Goal: Navigation & Orientation: Find specific page/section

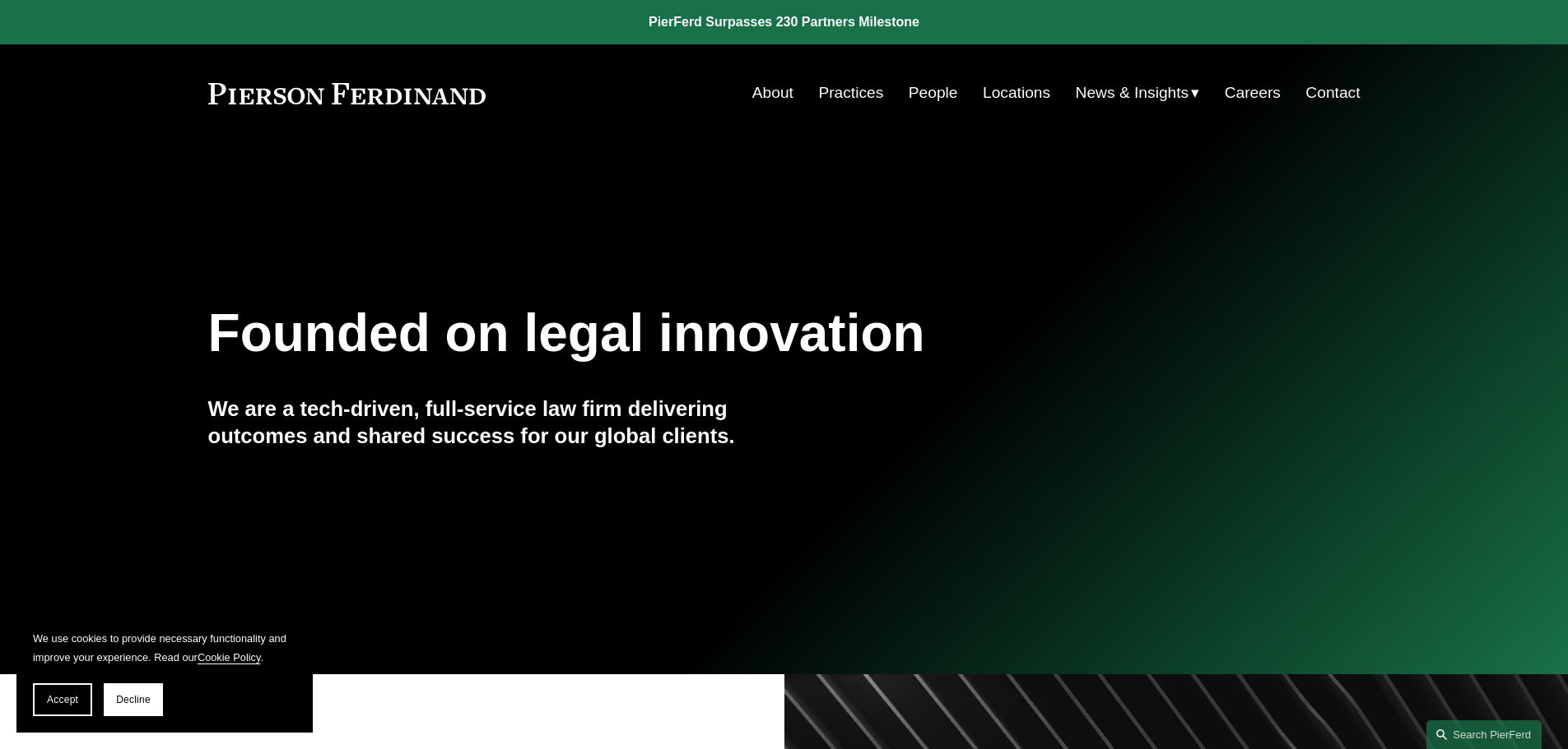
click at [944, 97] on link "People" at bounding box center [933, 93] width 50 height 31
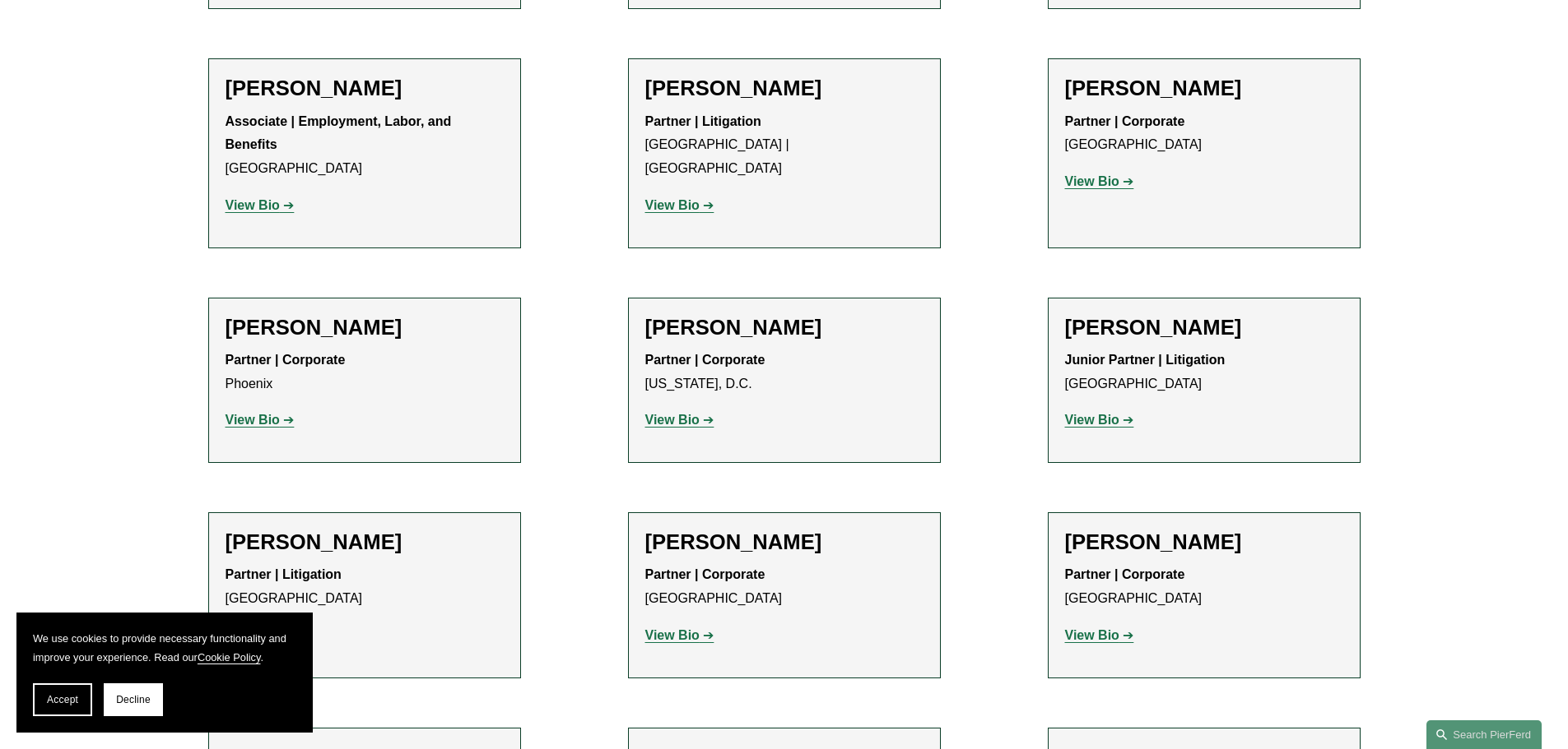
scroll to position [6992, 0]
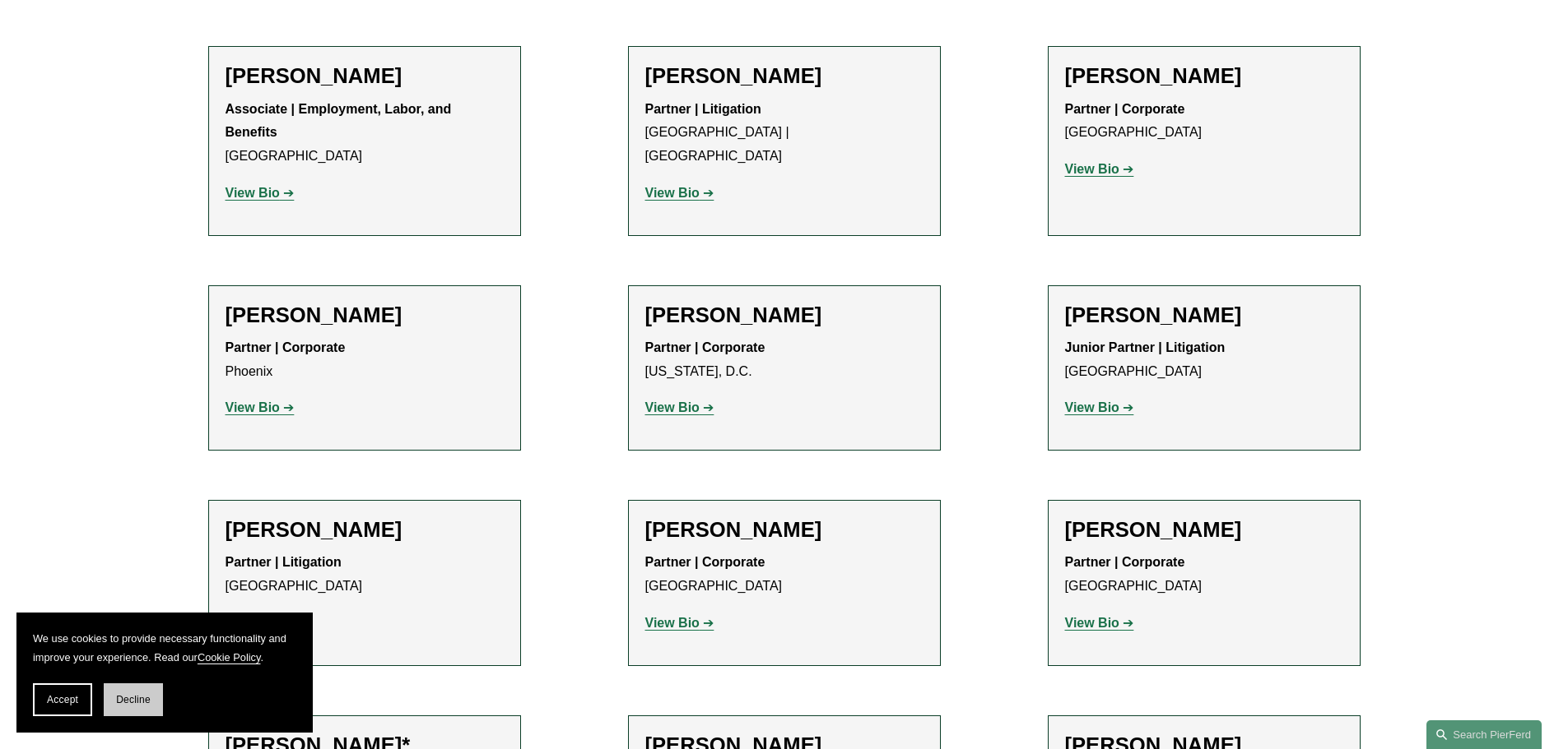
click at [139, 698] on span "Decline" at bounding box center [133, 700] width 34 height 12
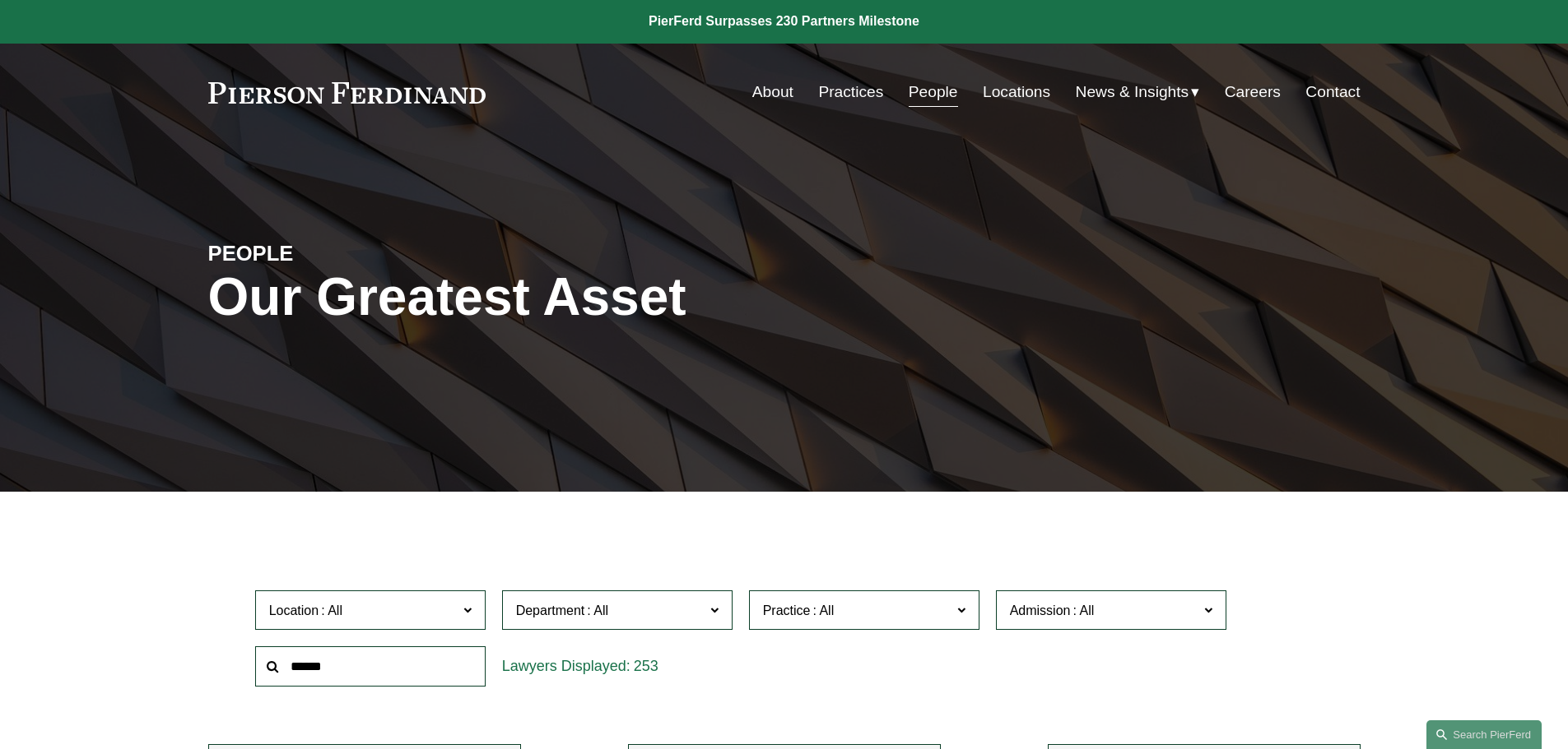
scroll to position [0, 0]
click at [1010, 92] on link "Locations" at bounding box center [1015, 93] width 67 height 31
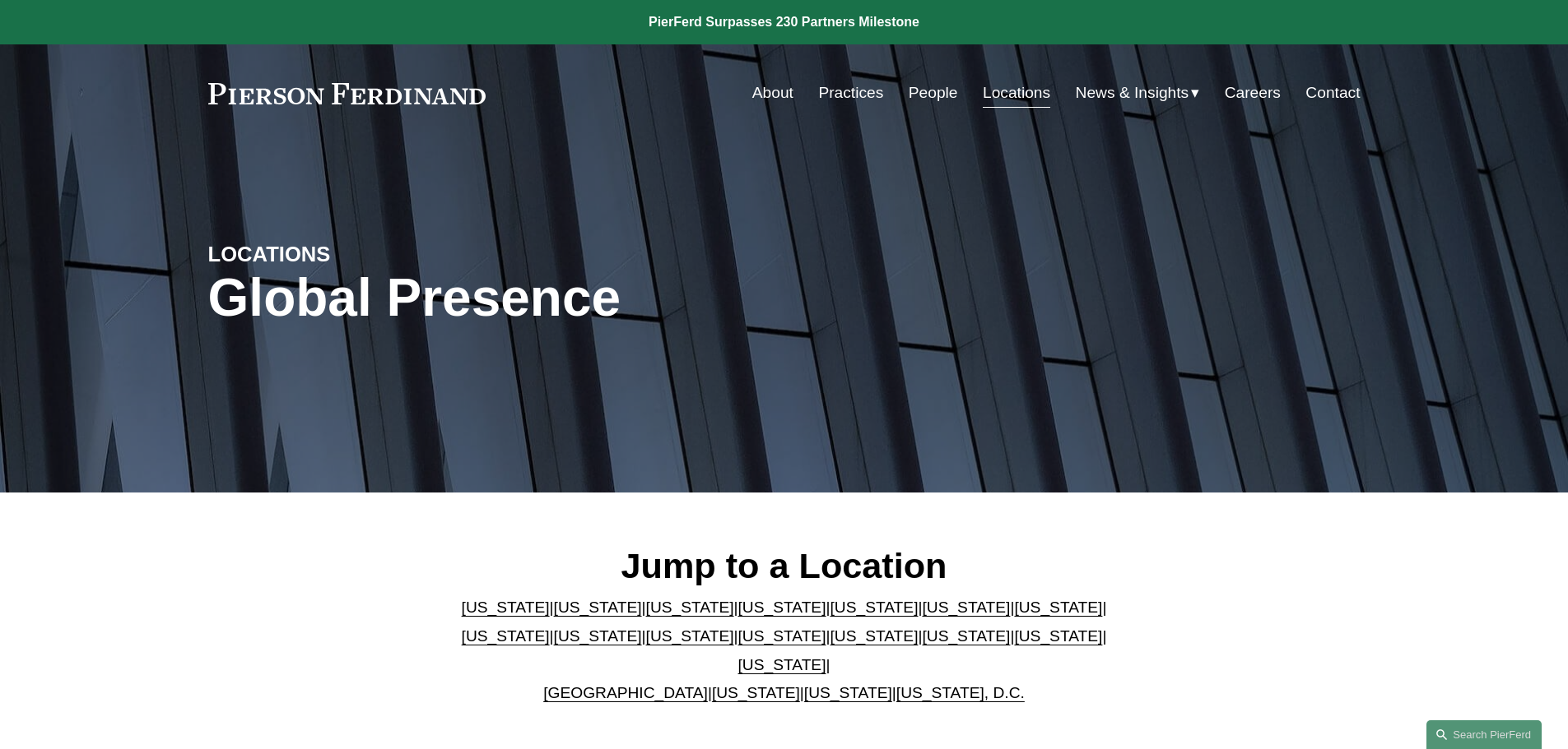
click at [1246, 91] on link "Careers" at bounding box center [1252, 93] width 56 height 31
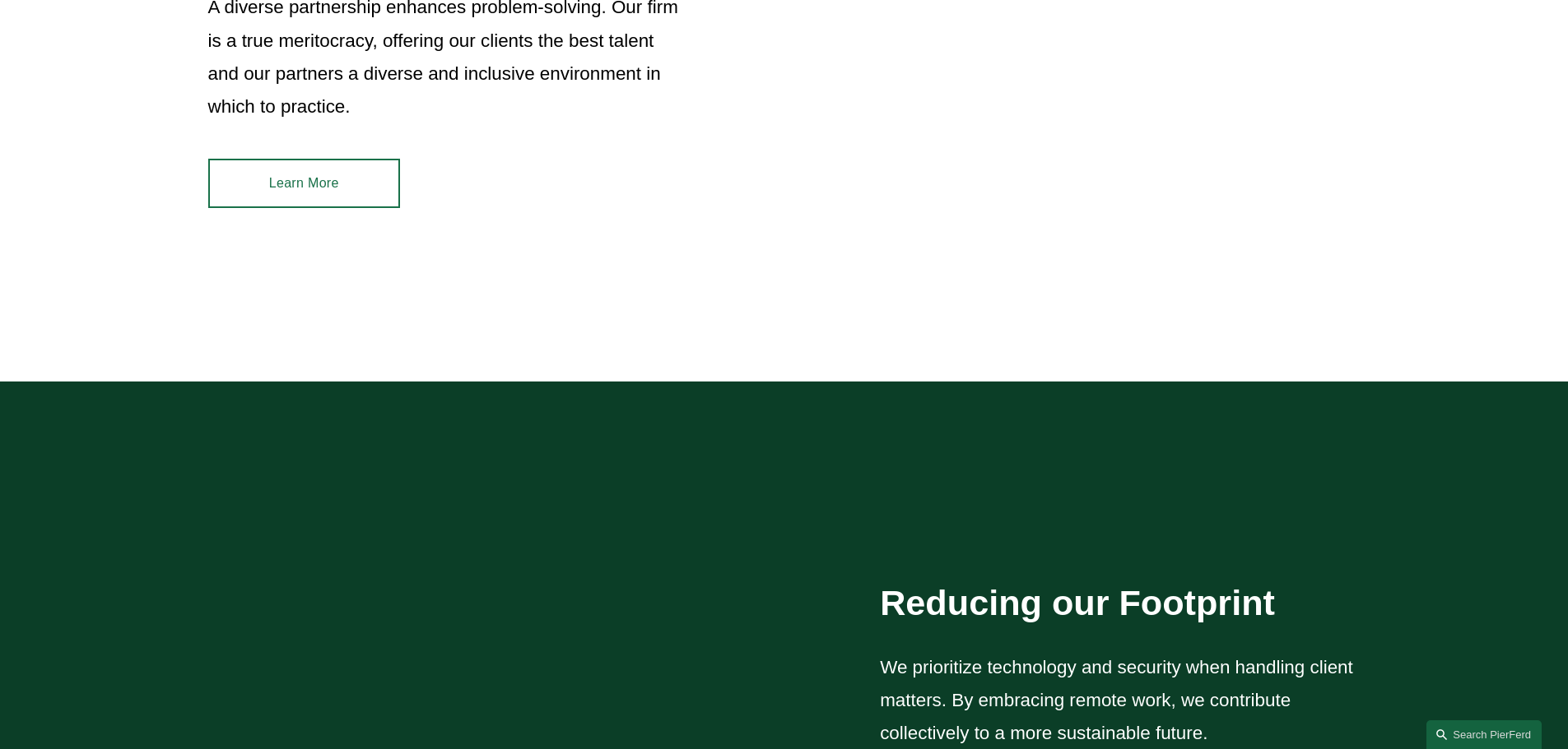
scroll to position [1810, 0]
